Goal: Find specific page/section: Find specific page/section

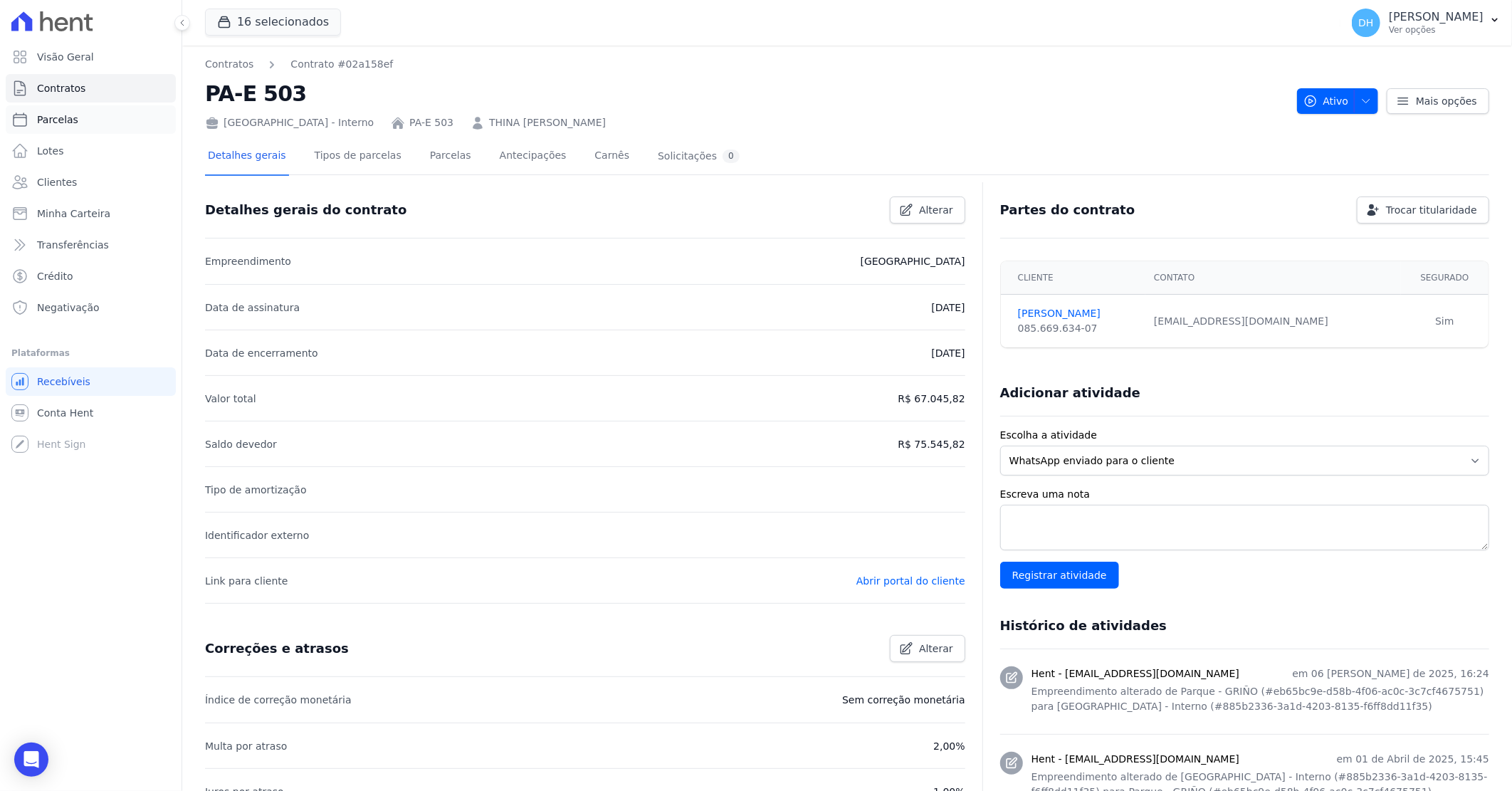
click at [88, 110] on link "Parcelas" at bounding box center [90, 119] width 170 height 28
select select
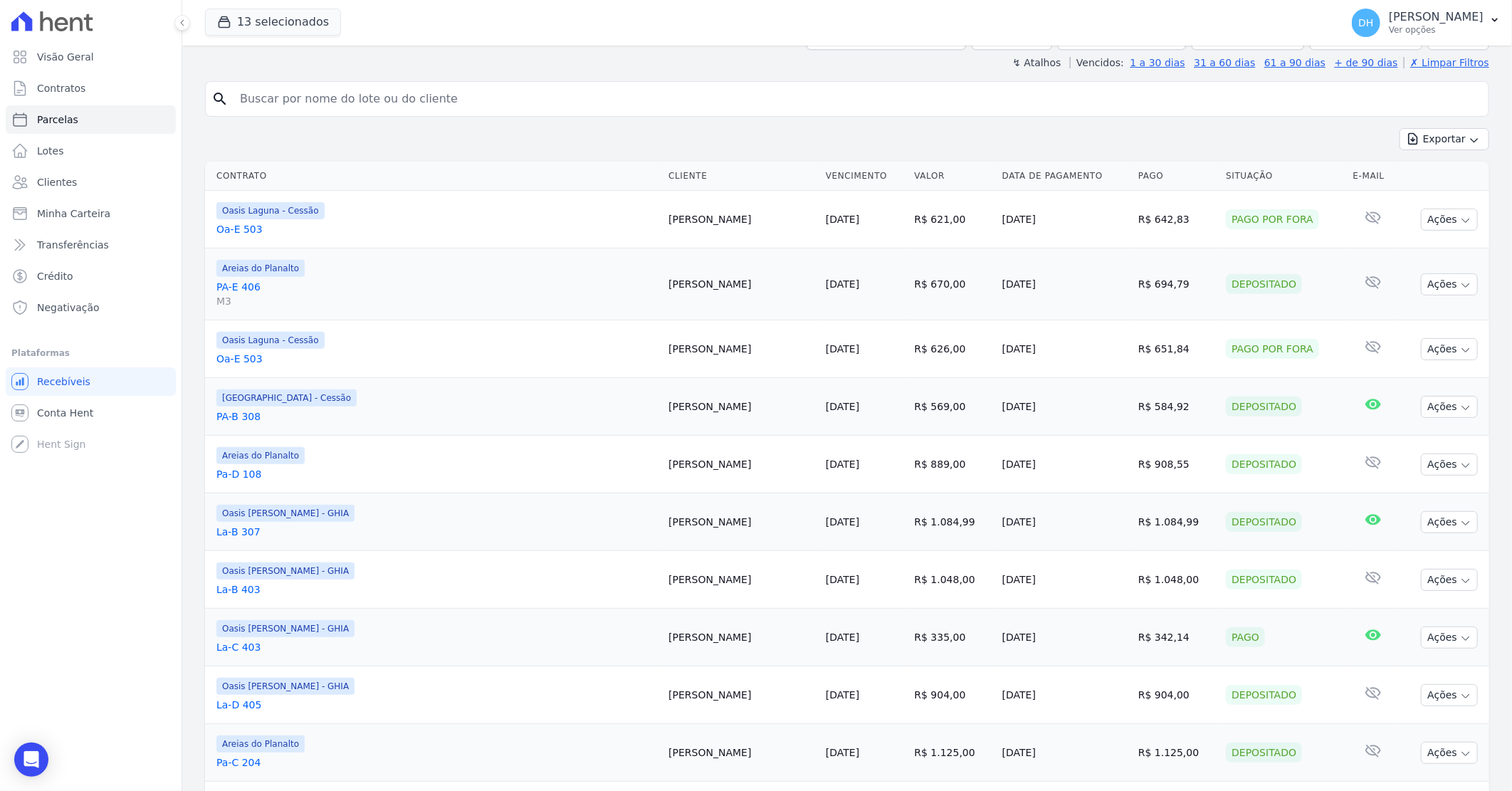
scroll to position [237, 0]
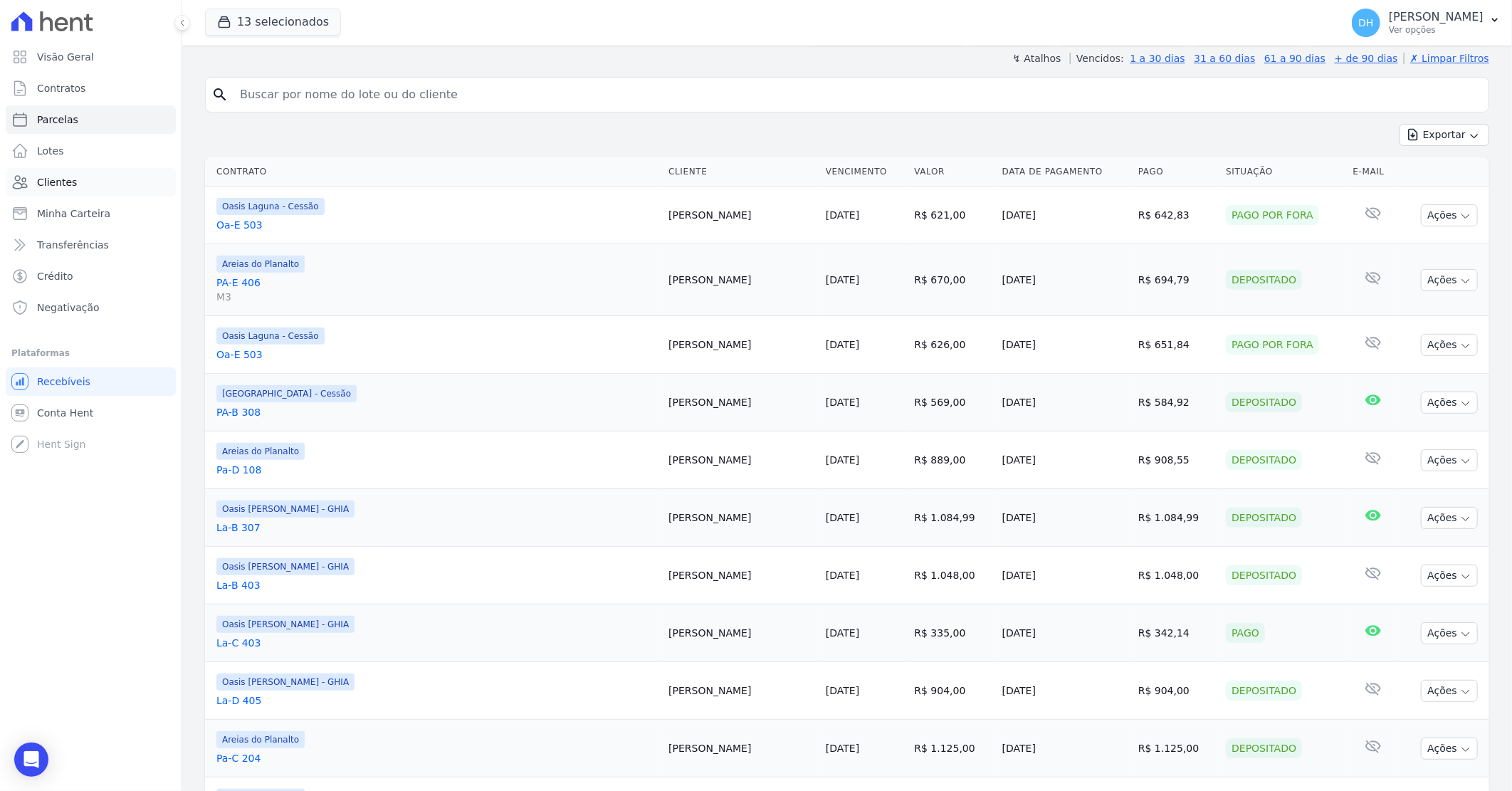
click at [61, 175] on span "Clientes" at bounding box center [57, 182] width 40 height 15
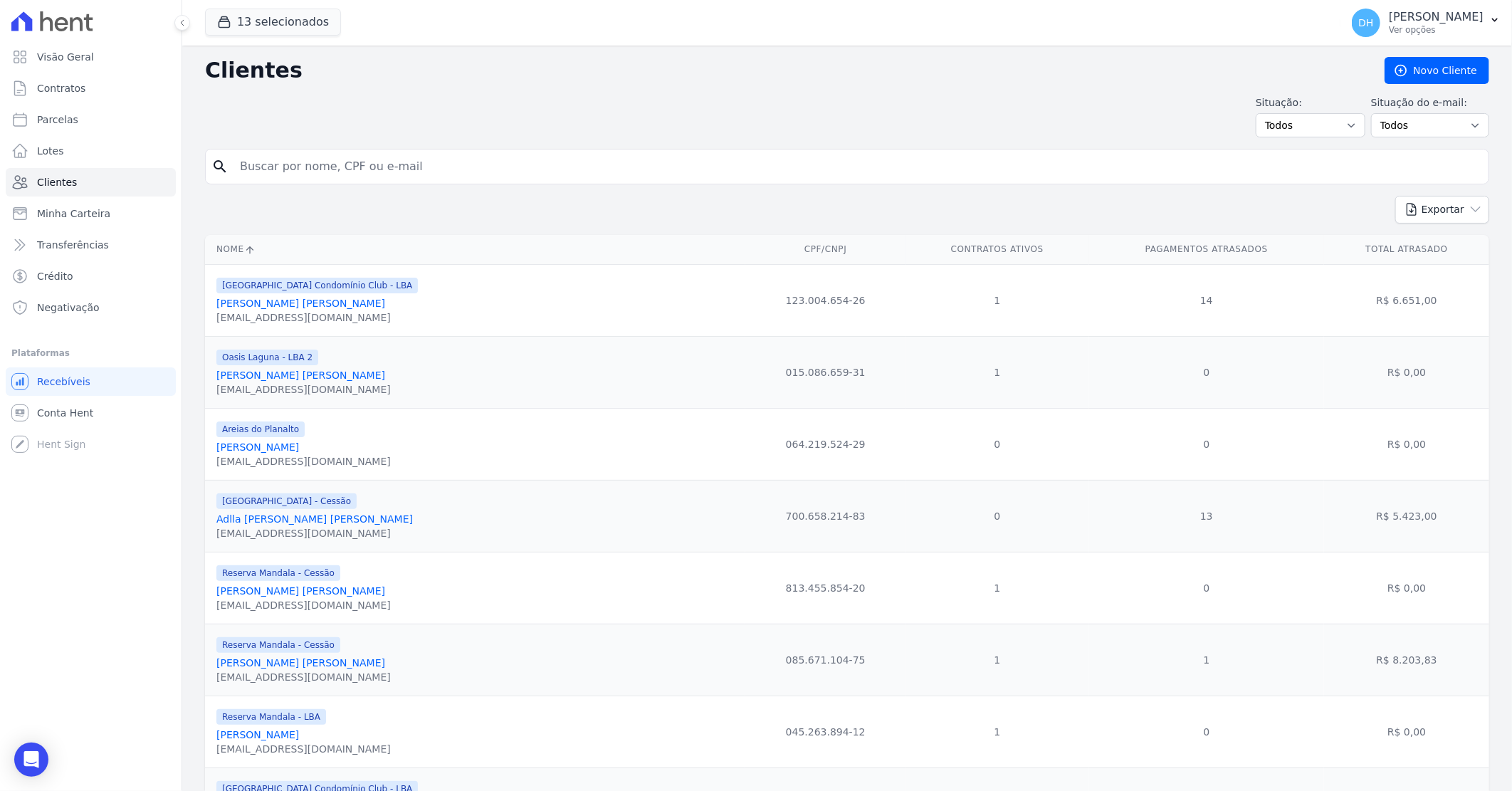
click at [288, 162] on input "search" at bounding box center [857, 166] width 1251 height 28
type input "winni"
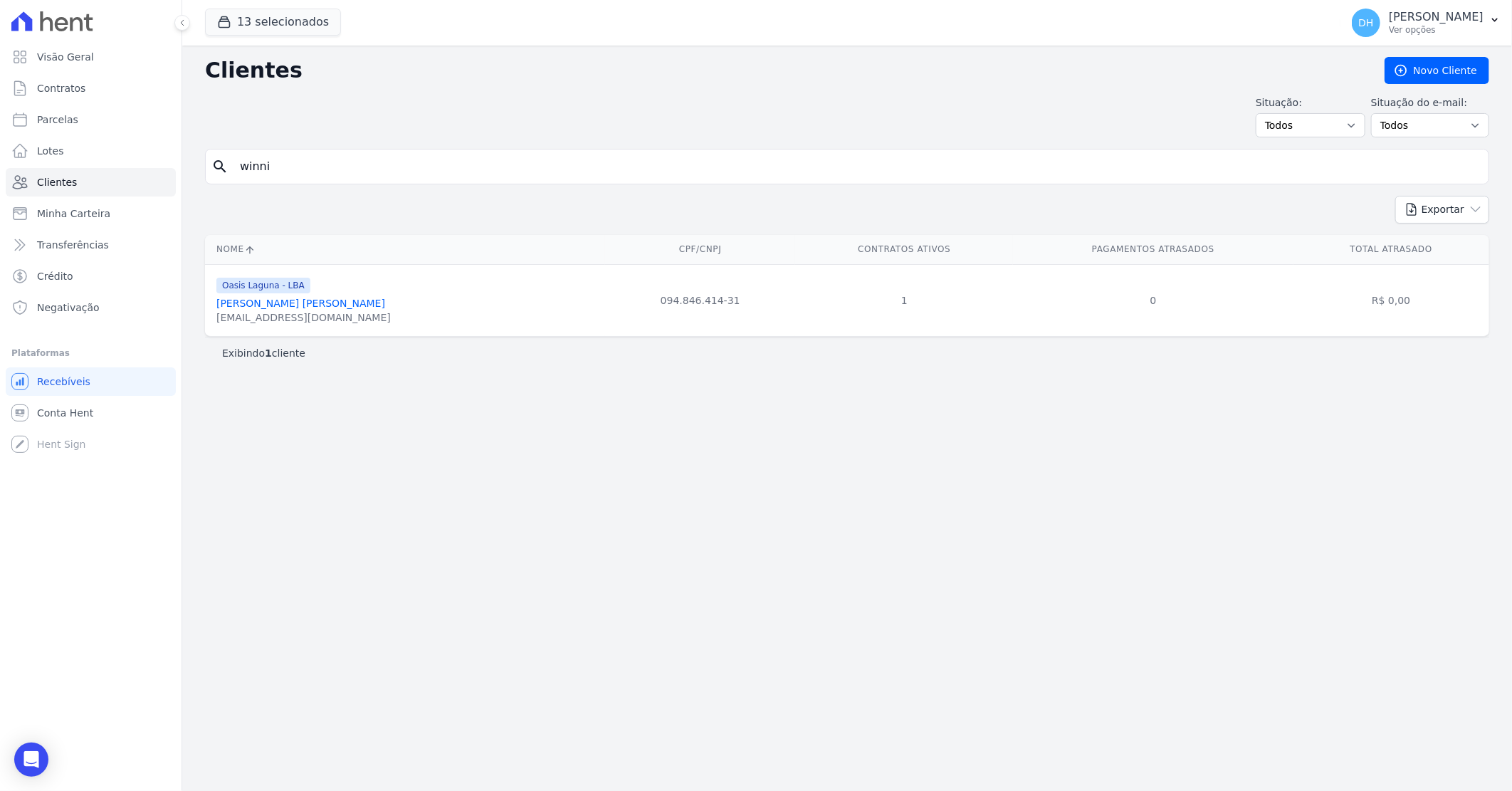
click at [323, 302] on link "[PERSON_NAME] [PERSON_NAME]" at bounding box center [301, 304] width 169 height 12
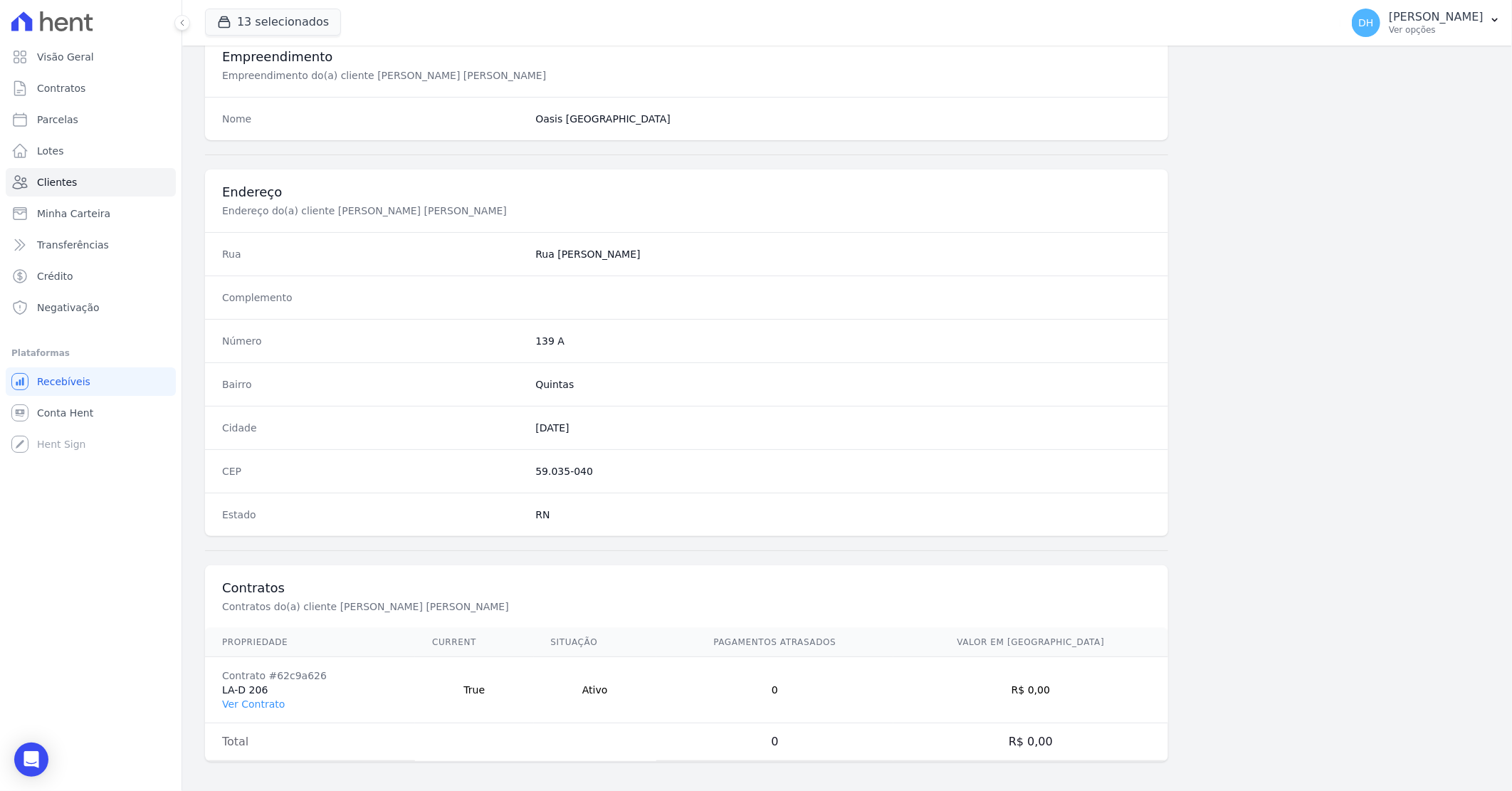
scroll to position [543, 0]
click at [269, 701] on link "Ver Contrato" at bounding box center [253, 699] width 63 height 12
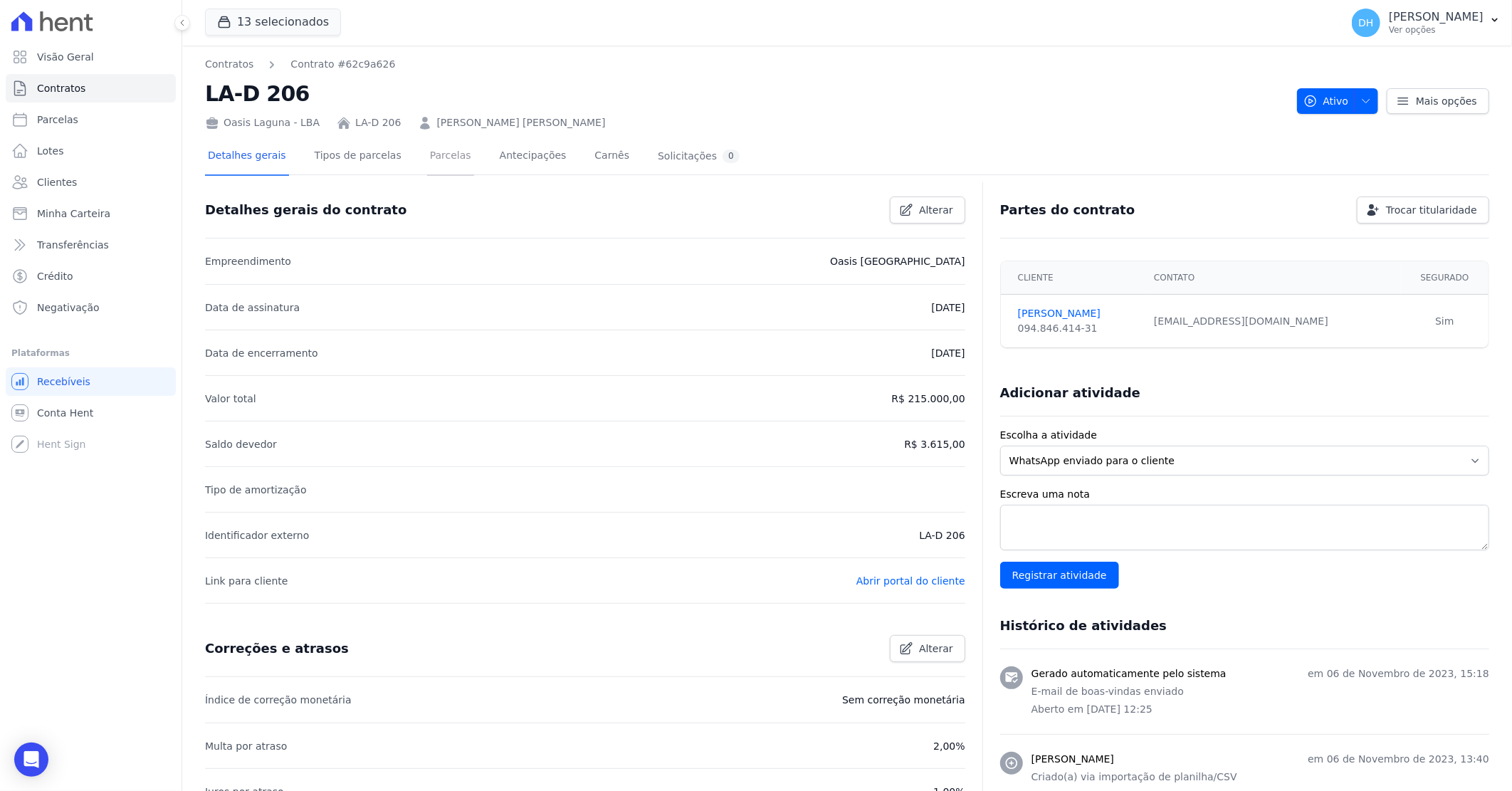
click at [439, 164] on link "Parcelas" at bounding box center [450, 157] width 47 height 38
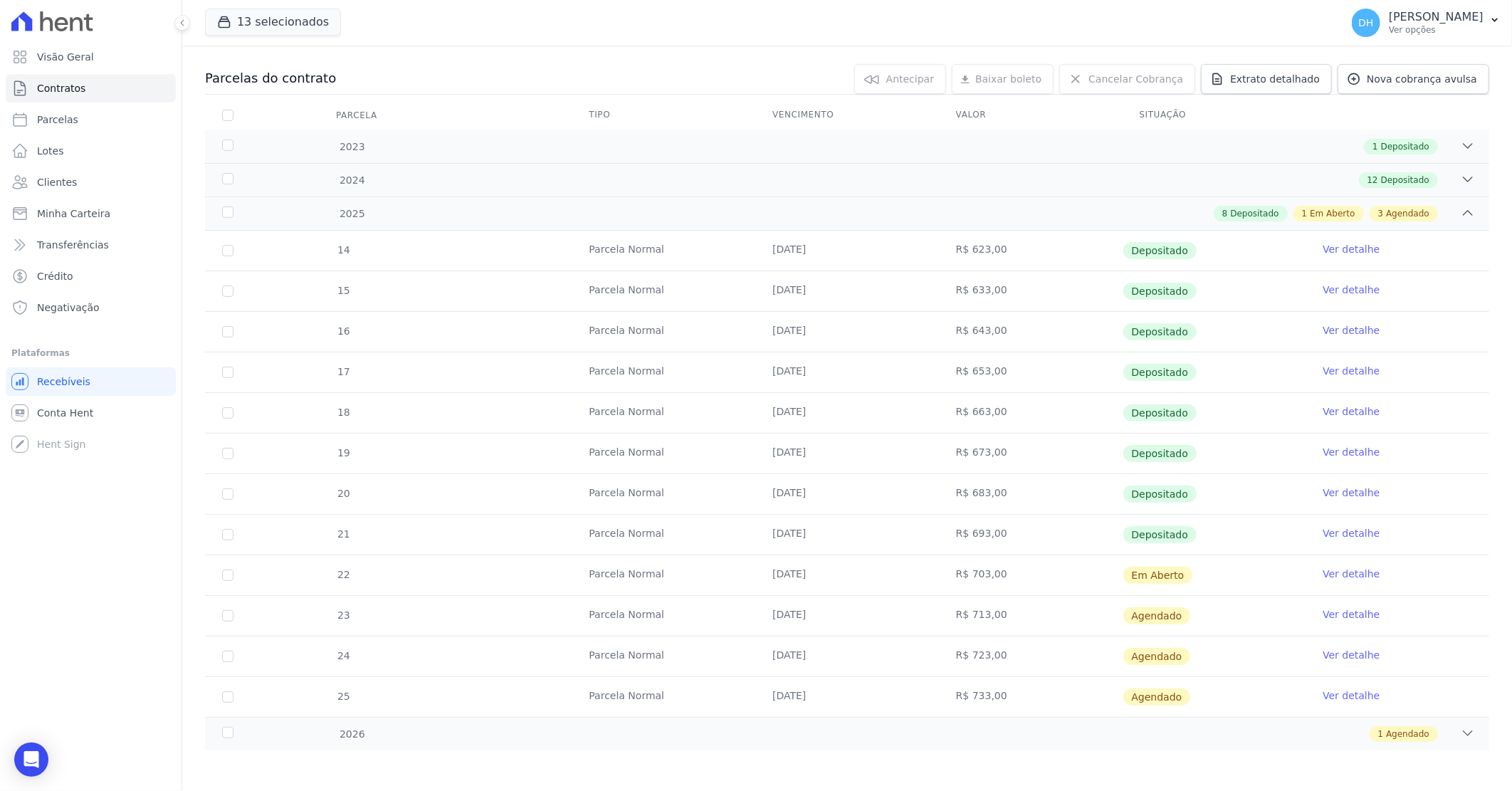
scroll to position [139, 0]
click at [83, 173] on link "Clientes" at bounding box center [90, 182] width 170 height 28
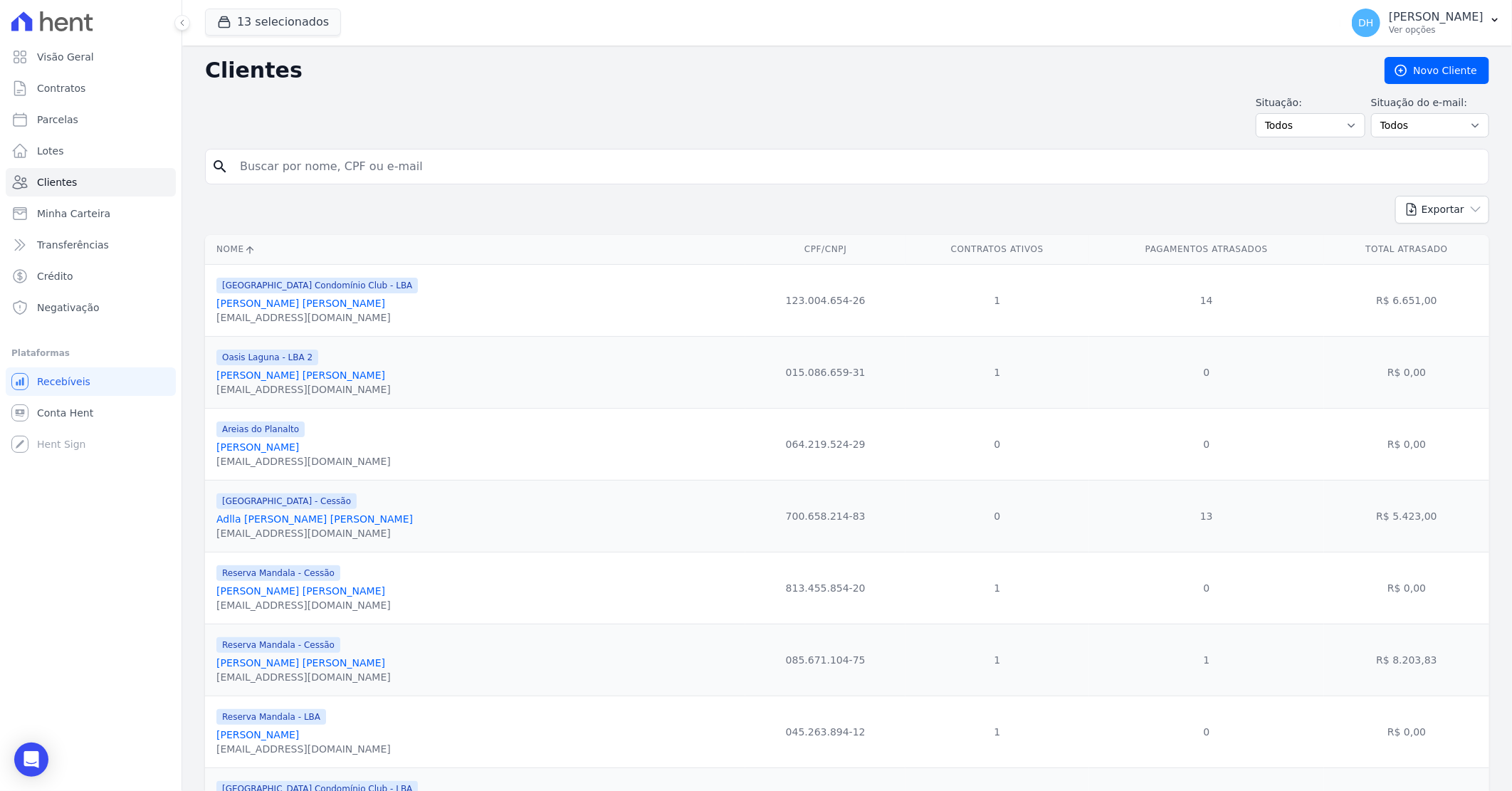
click at [302, 159] on input "search" at bounding box center [857, 166] width 1251 height 28
type input "emmanoel"
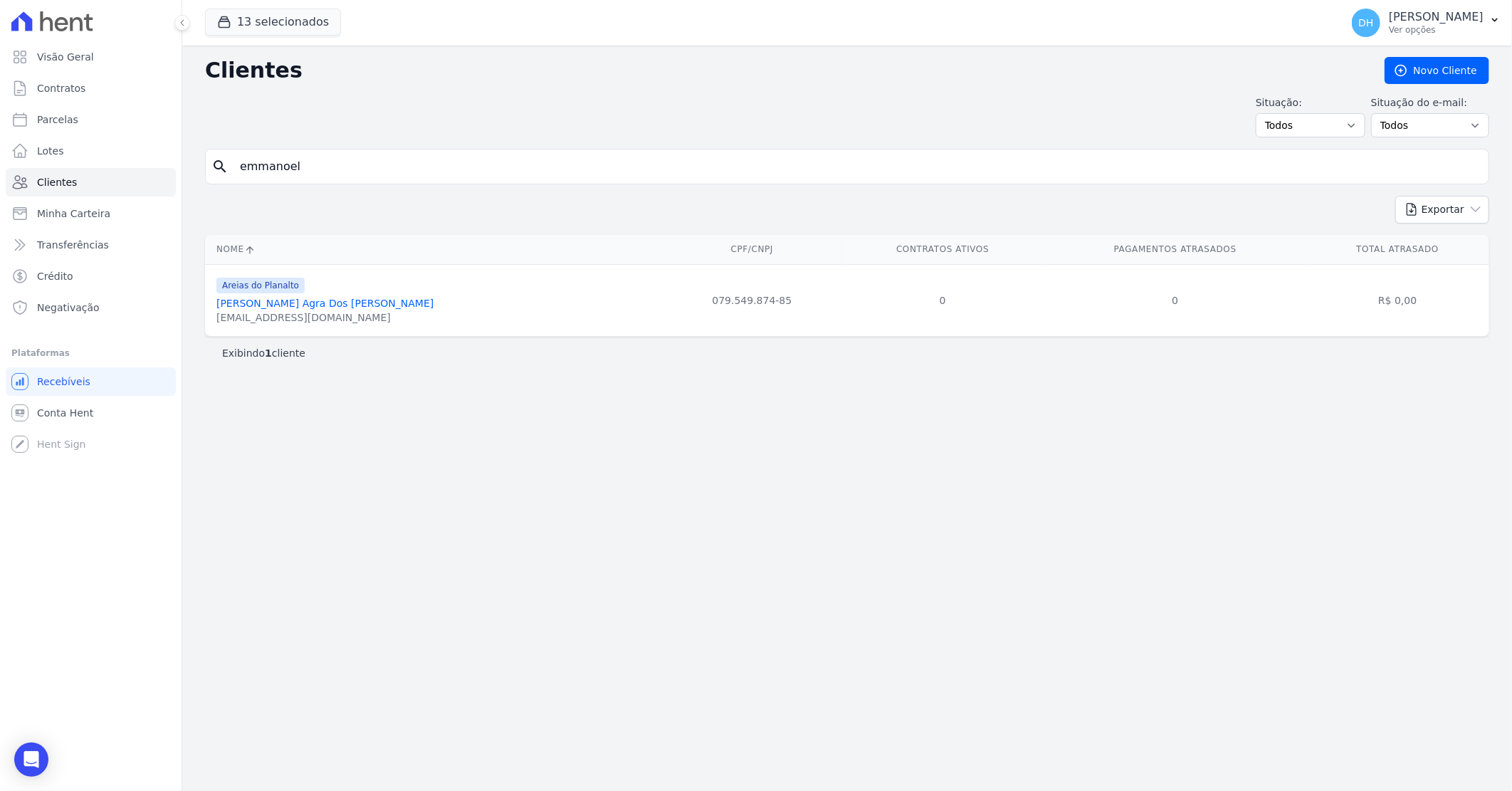
click at [307, 306] on link "[PERSON_NAME] Agra Dos [PERSON_NAME]" at bounding box center [325, 304] width 217 height 12
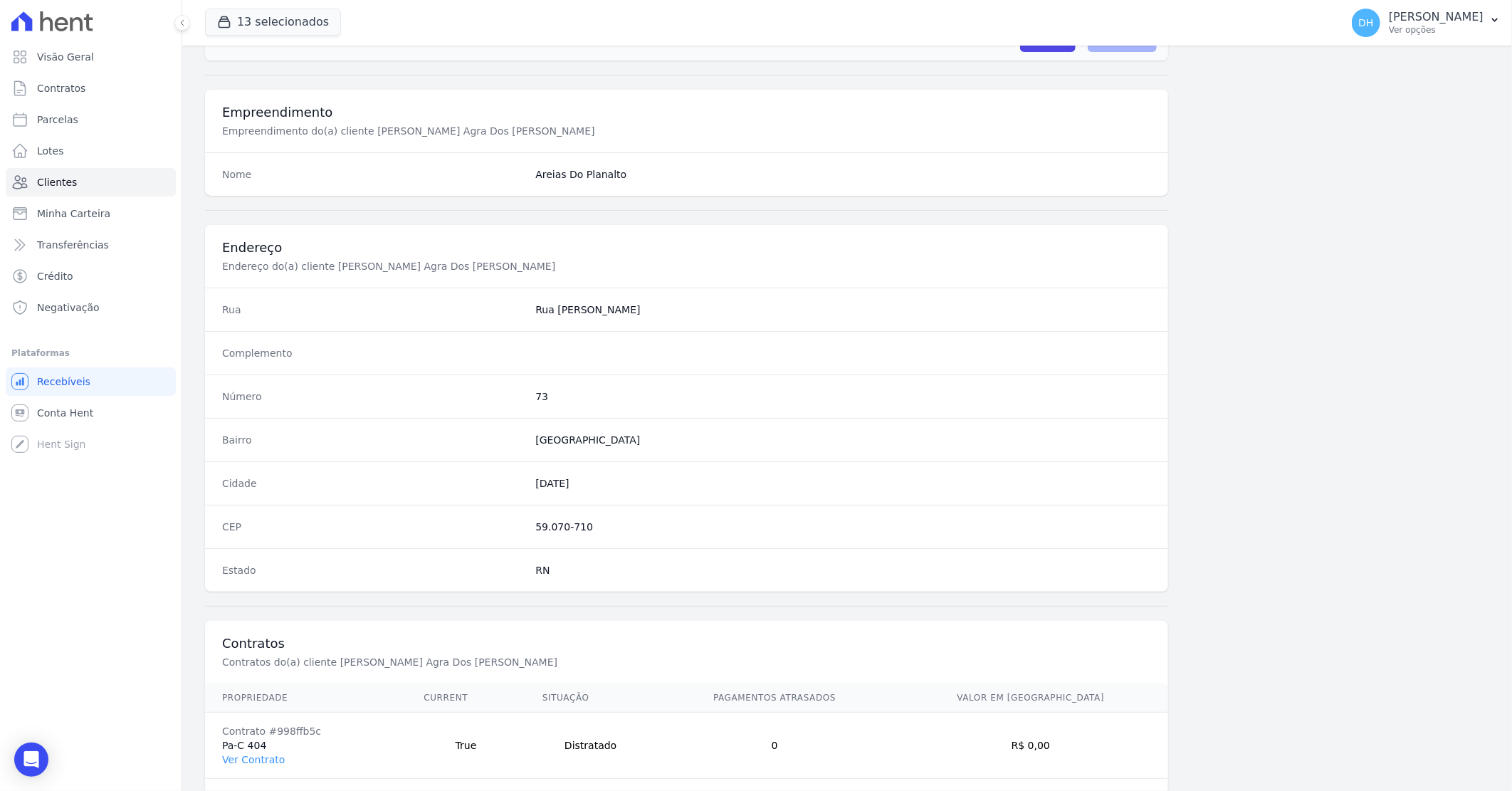
scroll to position [543, 0]
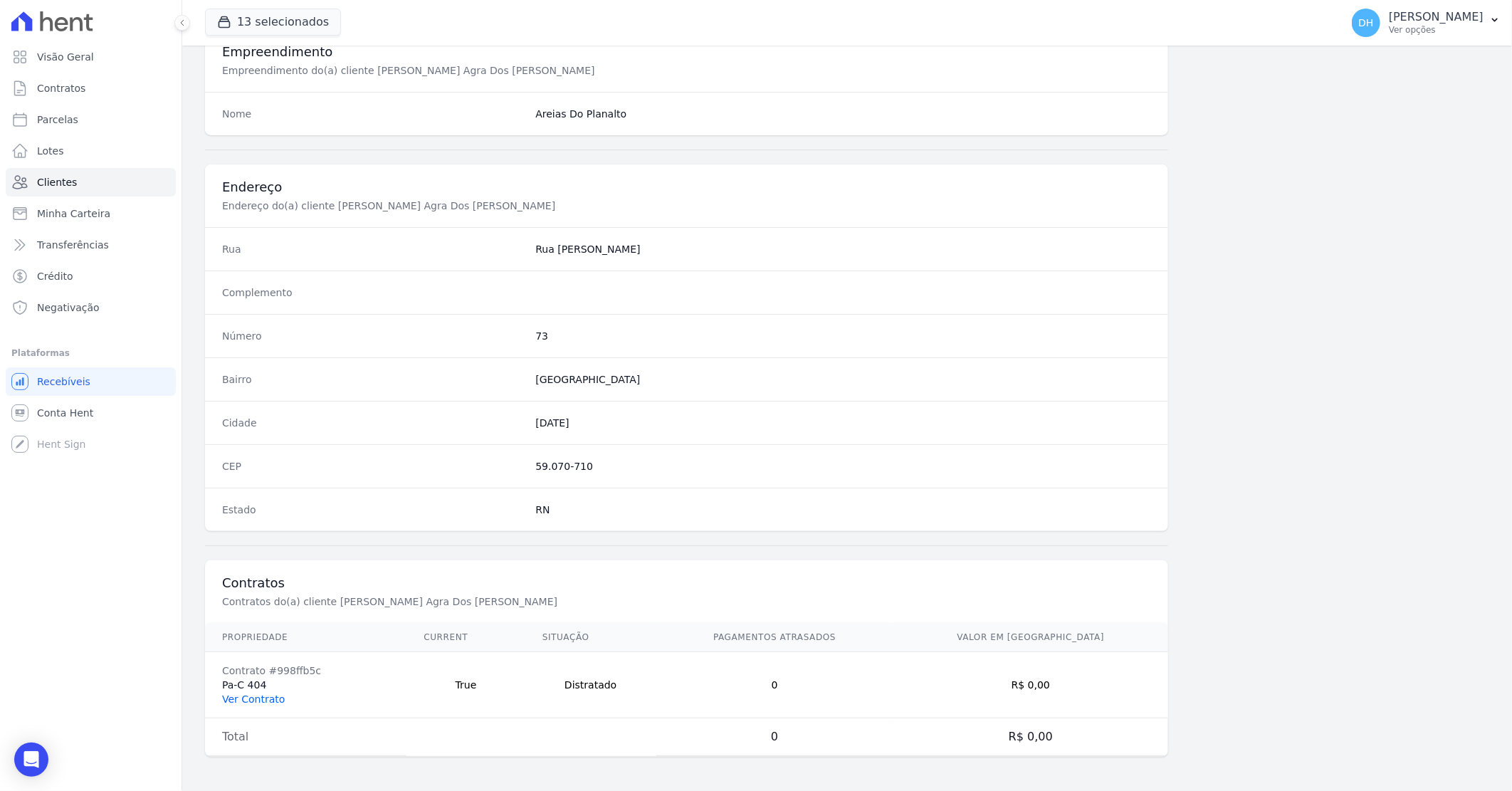
click at [271, 700] on link "Ver Contrato" at bounding box center [253, 699] width 63 height 12
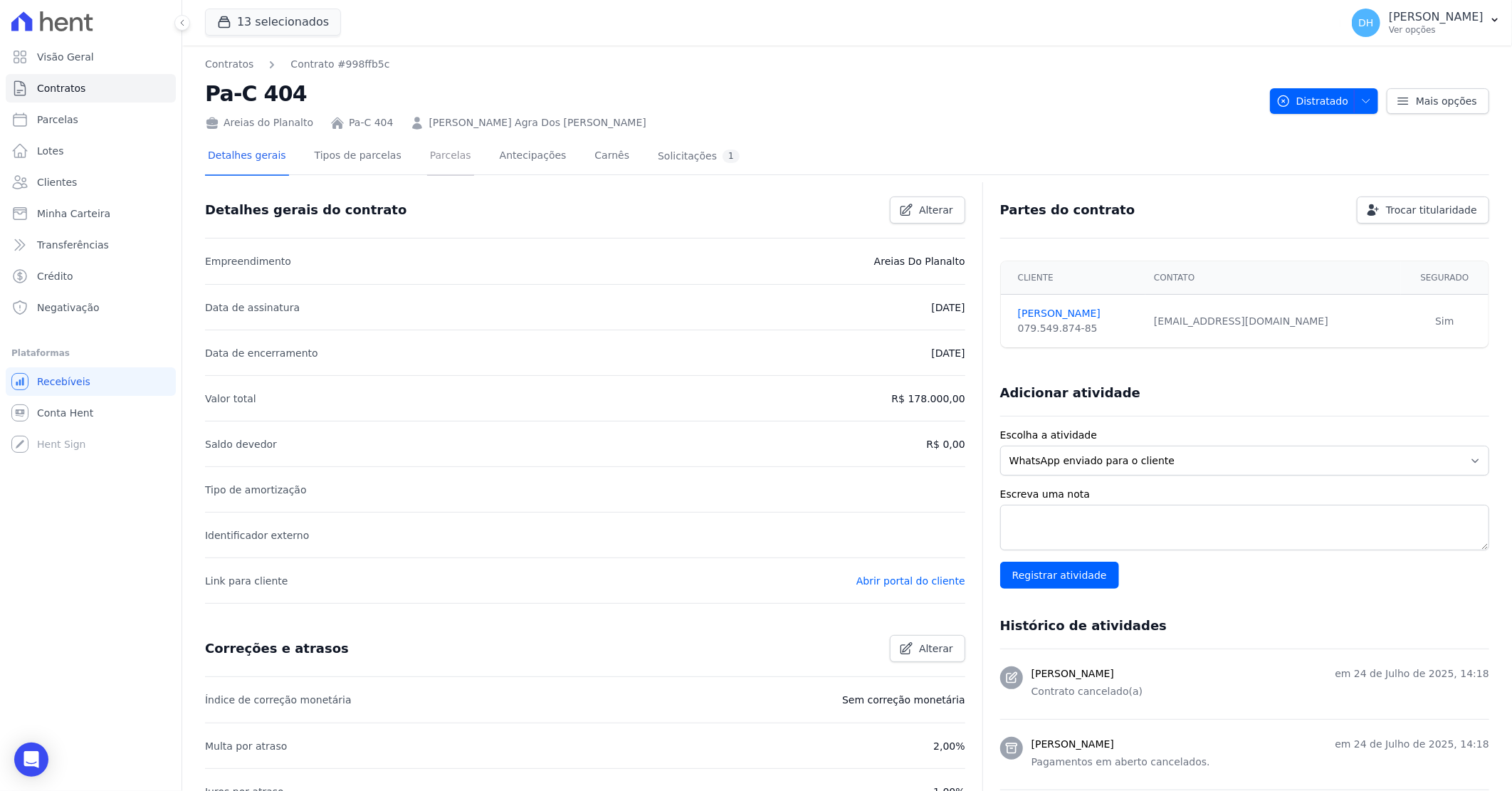
click at [439, 160] on link "Parcelas" at bounding box center [450, 157] width 47 height 38
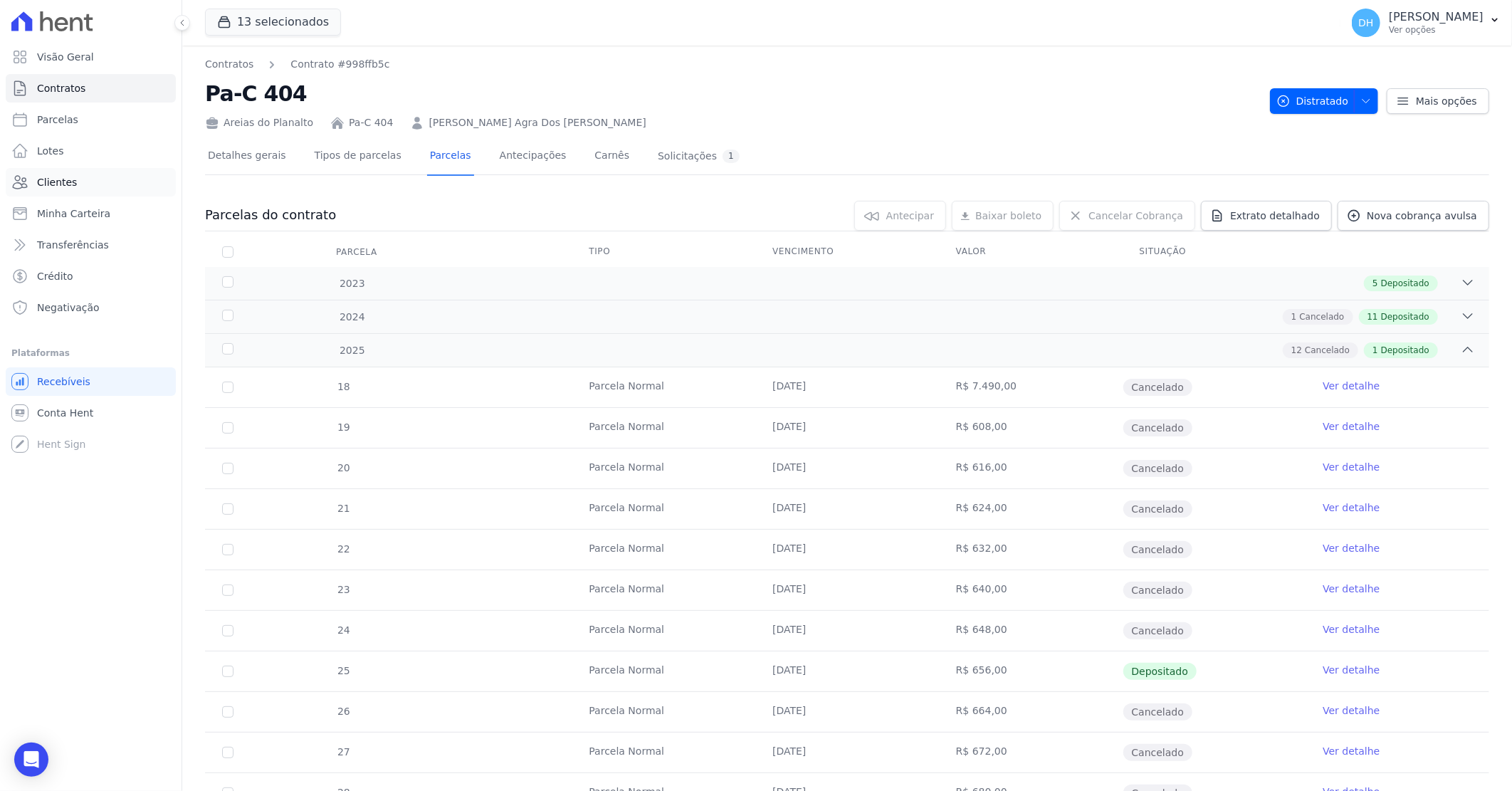
click at [96, 185] on link "Clientes" at bounding box center [90, 182] width 170 height 28
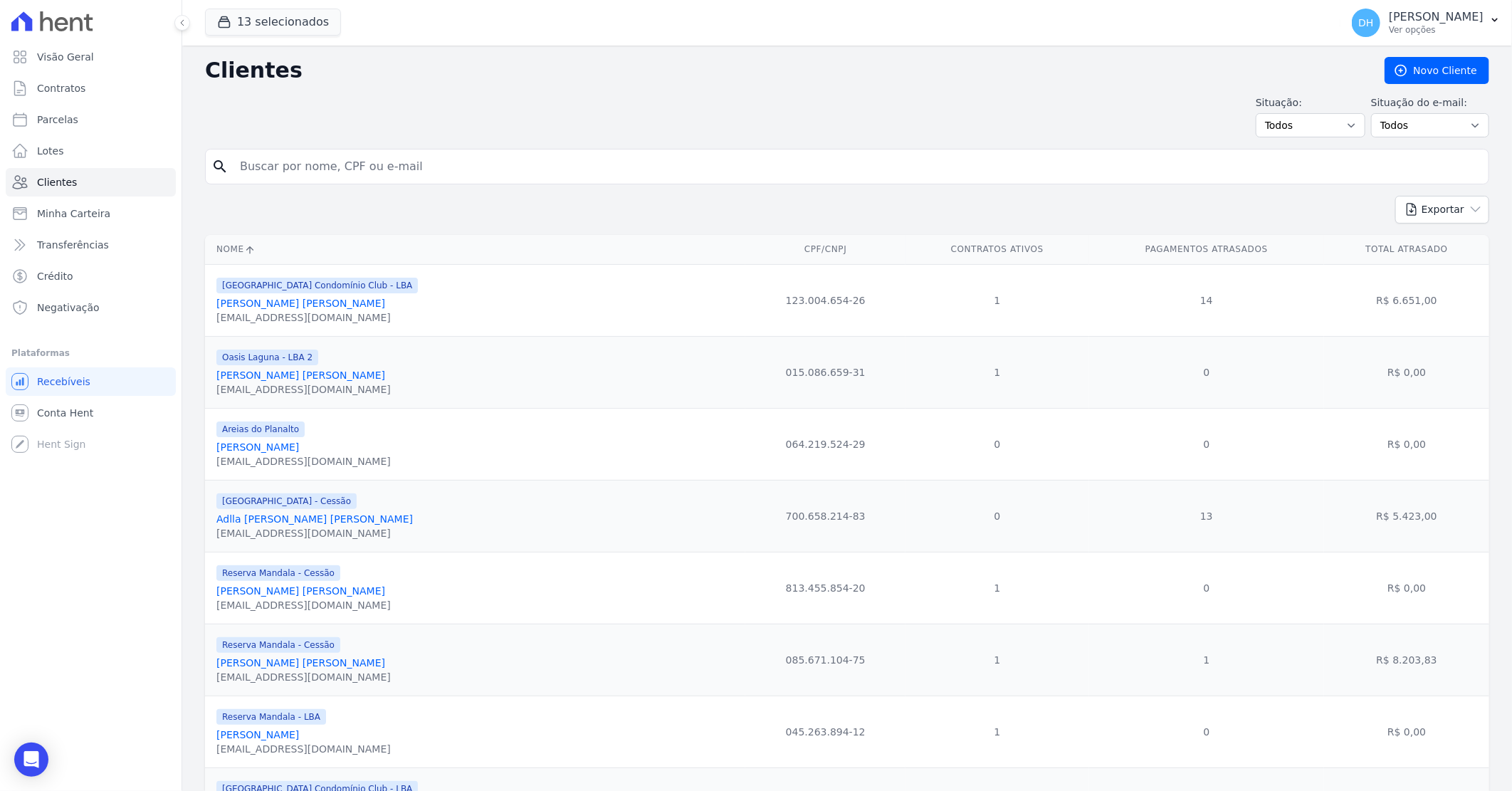
click at [312, 166] on input "search" at bounding box center [857, 166] width 1251 height 28
click at [313, 168] on input "search" at bounding box center [857, 166] width 1251 height 28
type input "vaneça"
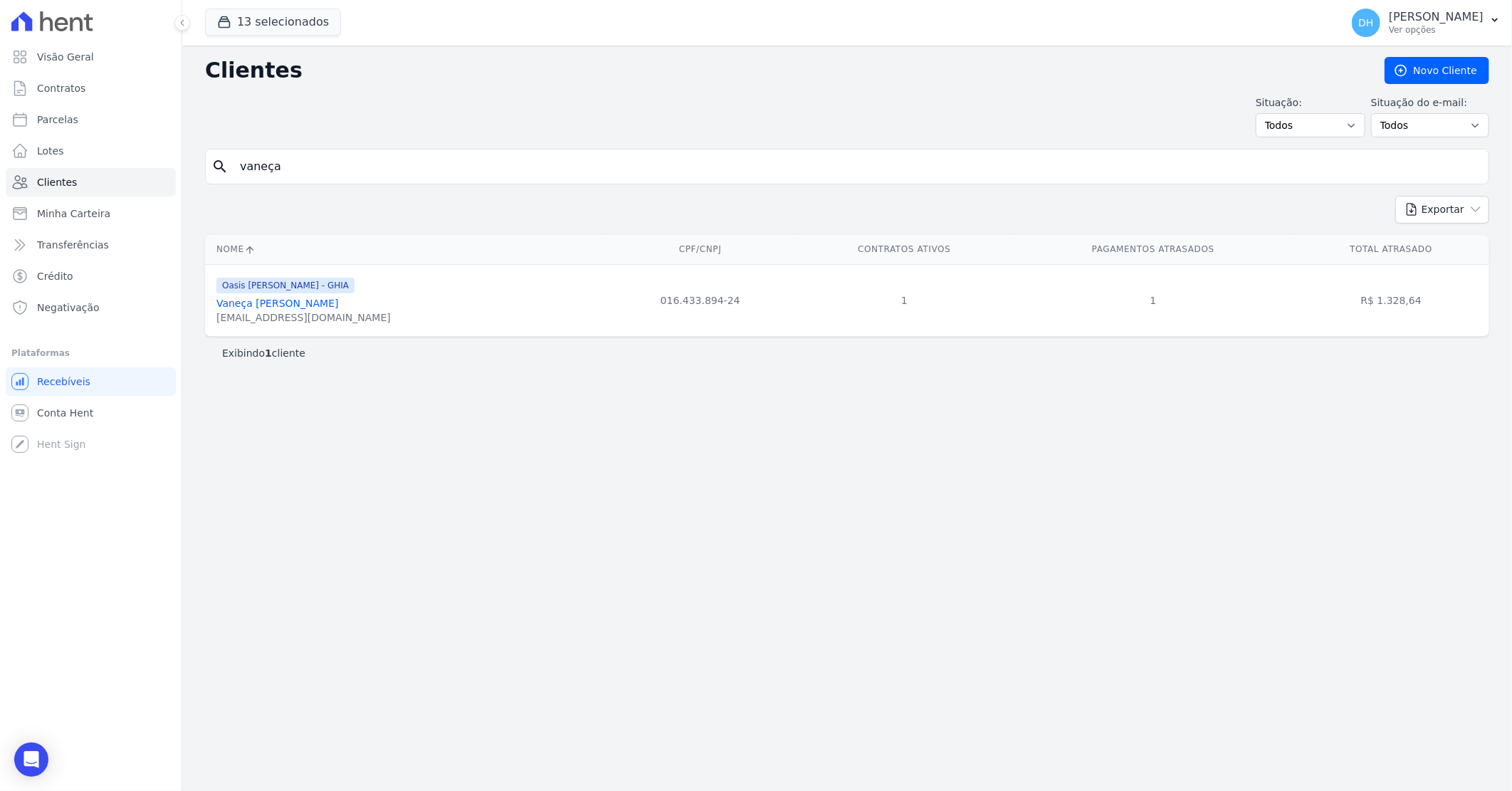
click at [288, 302] on link "Vaneça [PERSON_NAME]" at bounding box center [278, 304] width 123 height 12
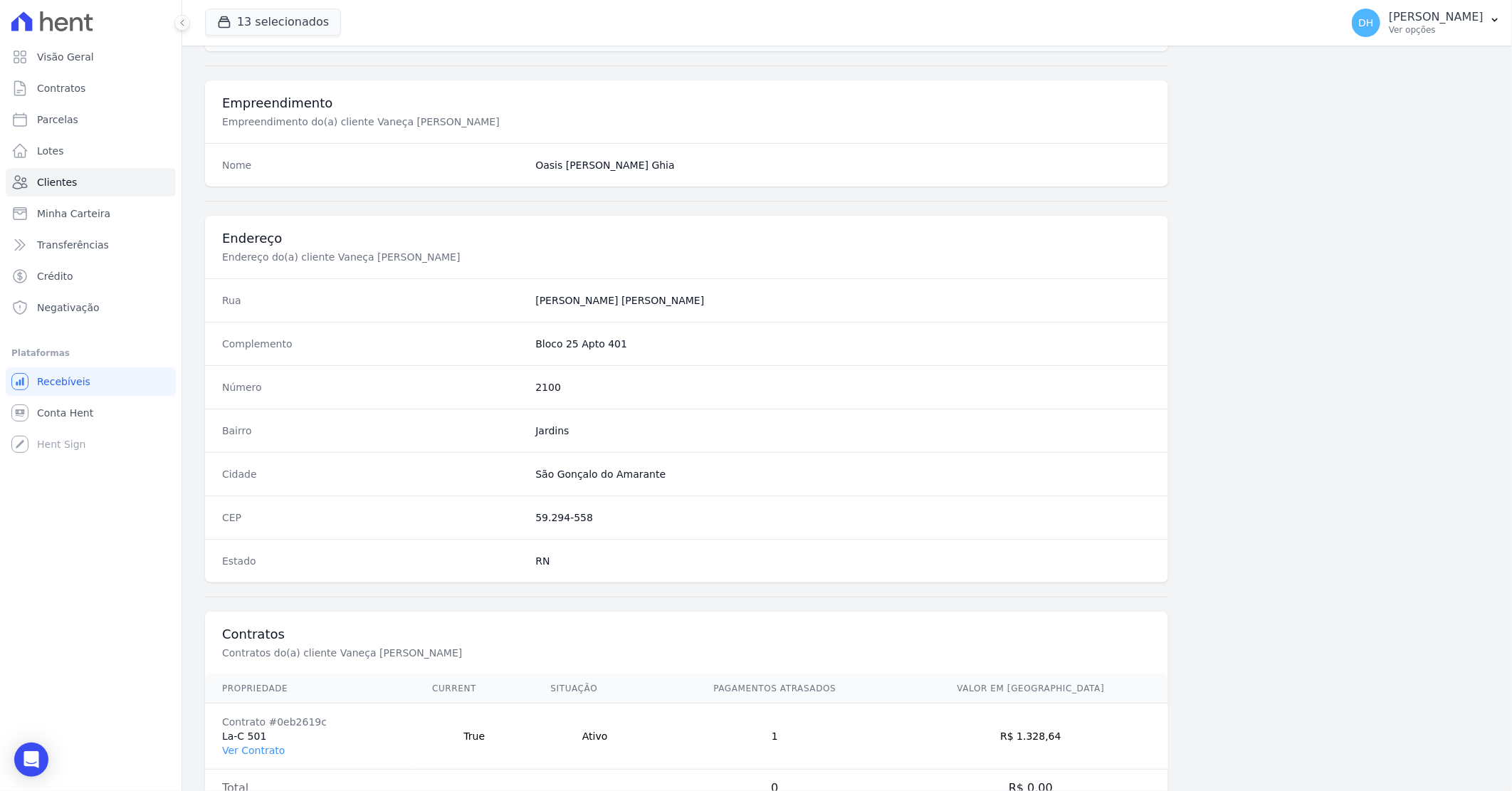
scroll to position [543, 0]
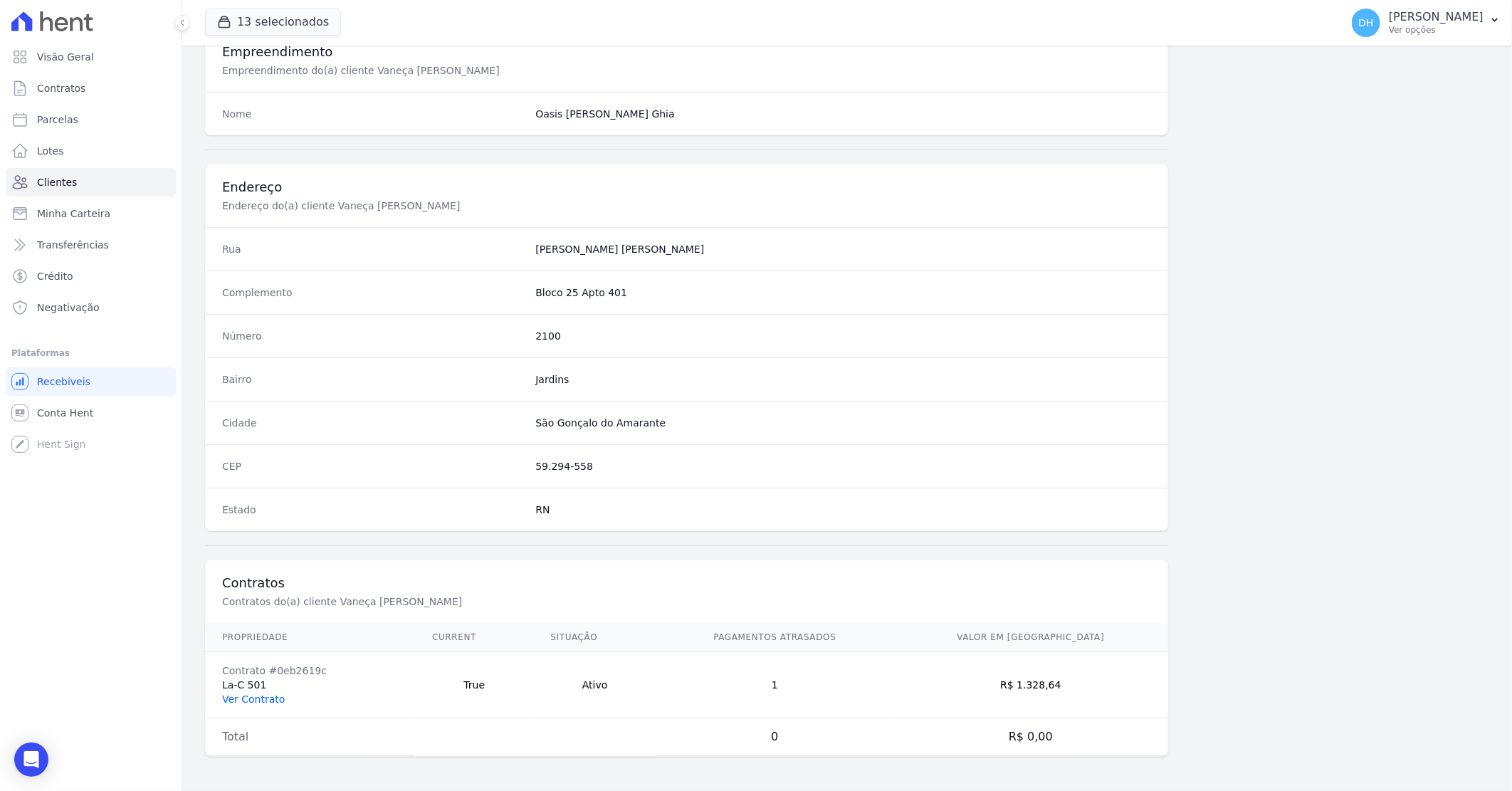
click at [267, 694] on link "Ver Contrato" at bounding box center [253, 699] width 63 height 12
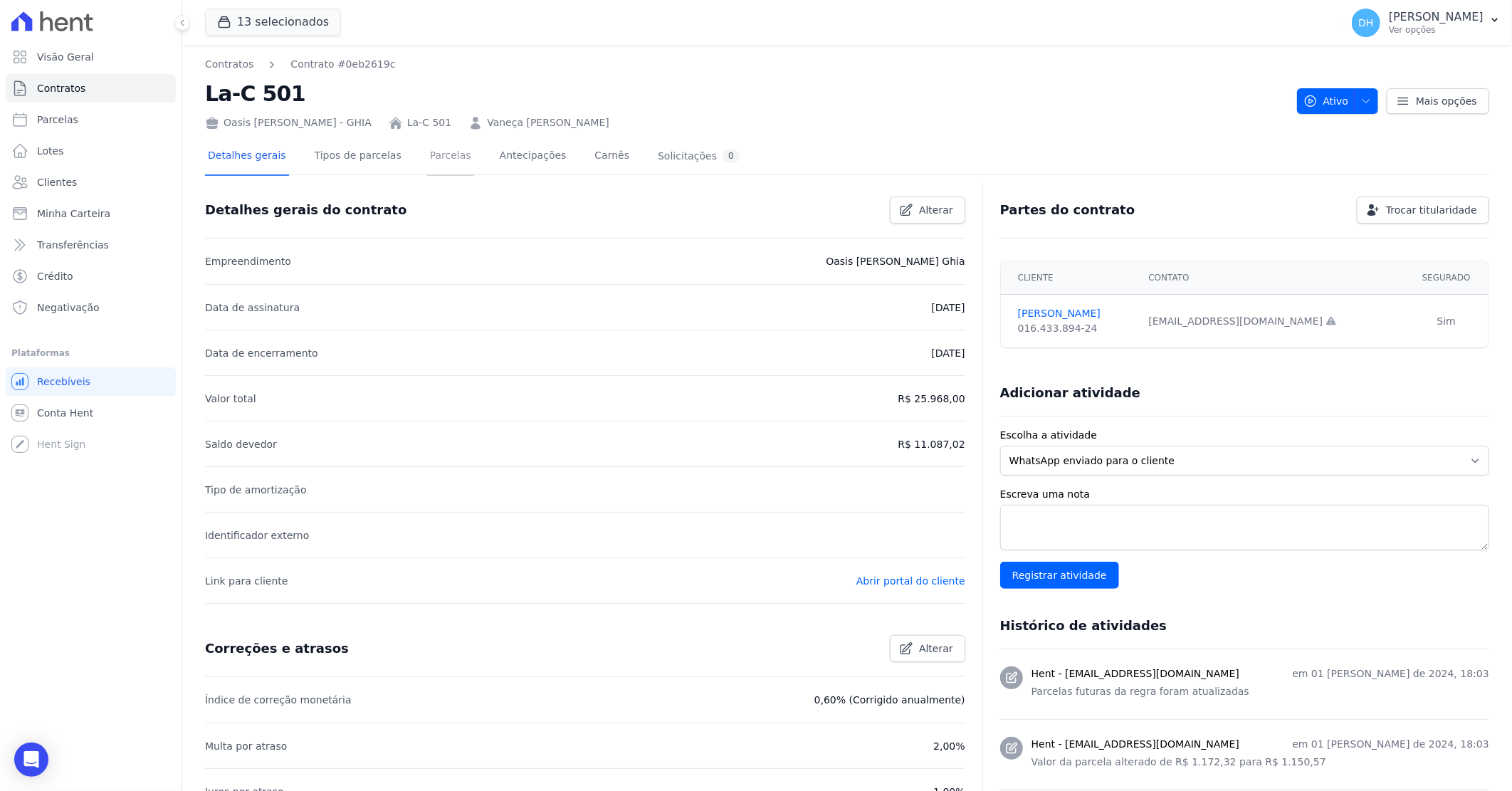
click at [432, 158] on link "Parcelas" at bounding box center [450, 157] width 47 height 38
